Goal: Task Accomplishment & Management: Use online tool/utility

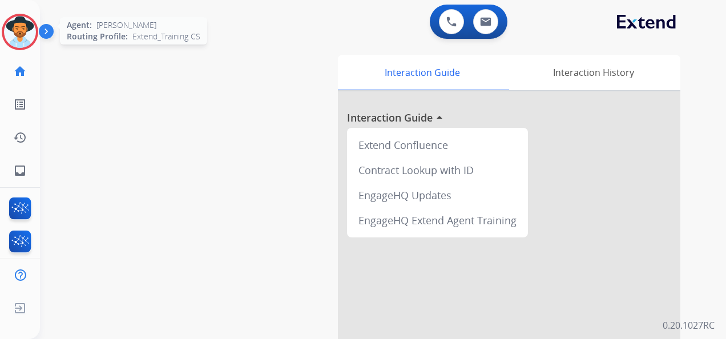
click at [22, 27] on img at bounding box center [20, 32] width 32 height 32
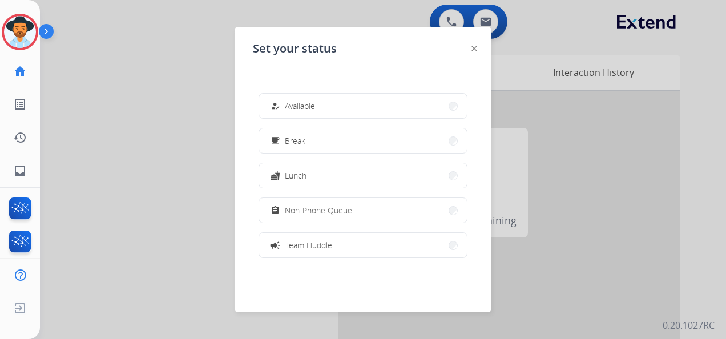
click at [49, 30] on img at bounding box center [48, 34] width 19 height 22
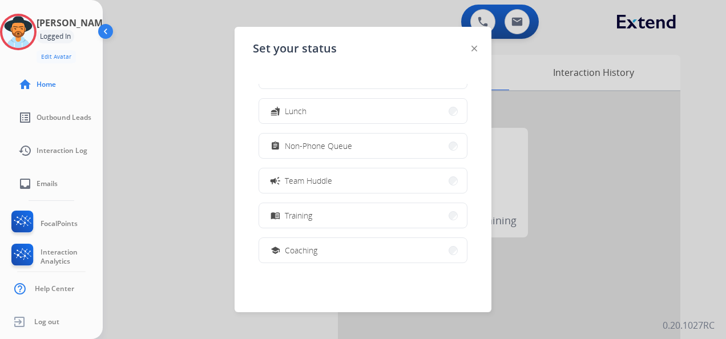
scroll to position [114, 0]
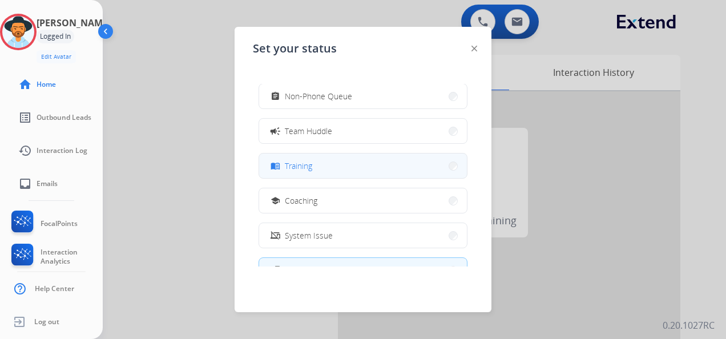
click at [381, 170] on button "menu_book Training" at bounding box center [363, 166] width 208 height 25
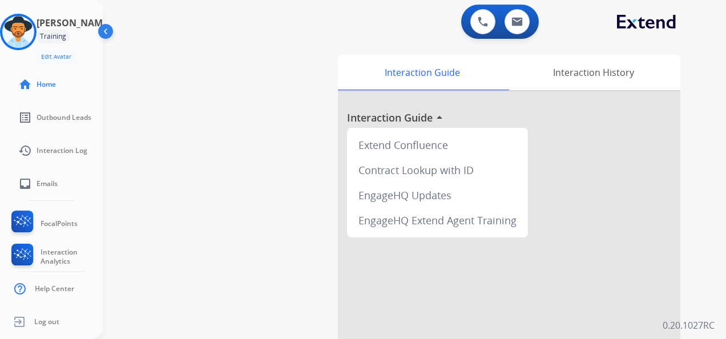
click at [252, 45] on div "swap_horiz Break voice bridge close_fullscreen Connect 3-Way Call merge_type Se…" at bounding box center [401, 279] width 596 height 476
